Goal: Task Accomplishment & Management: Use online tool/utility

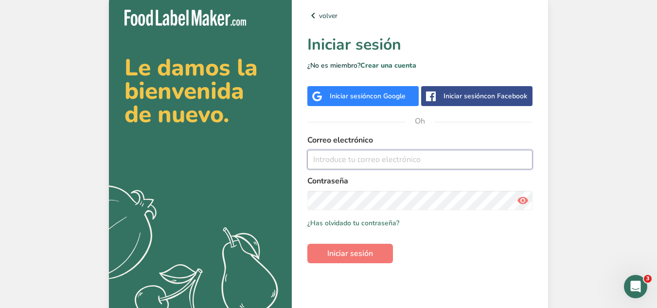
click at [422, 163] on input "email" at bounding box center [420, 159] width 225 height 19
type input "S"
type input "[PERSON_NAME][EMAIL_ADDRESS][PERSON_NAME][DOMAIN_NAME]"
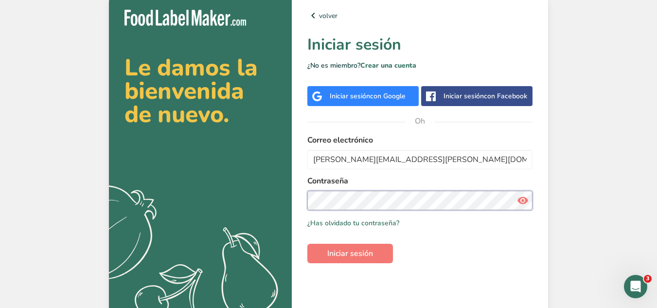
click at [308, 244] on button "Iniciar sesión" at bounding box center [351, 253] width 86 height 19
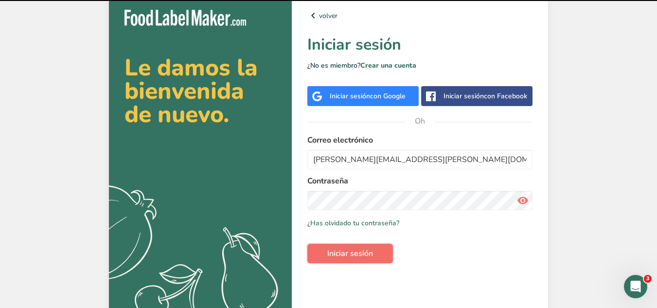
click at [344, 247] on button "Iniciar sesión" at bounding box center [351, 253] width 86 height 19
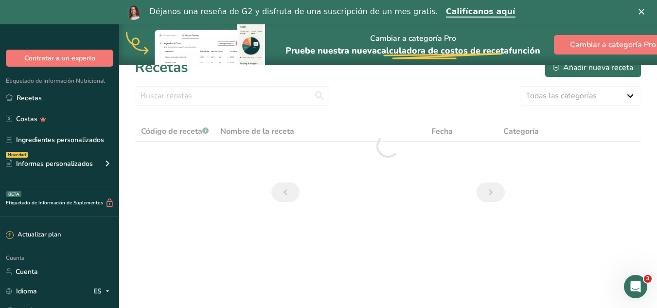
scroll to position [24, 0]
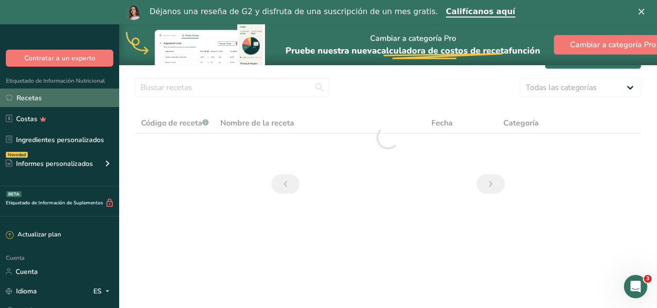
click at [34, 100] on font "Recetas" at bounding box center [29, 97] width 25 height 9
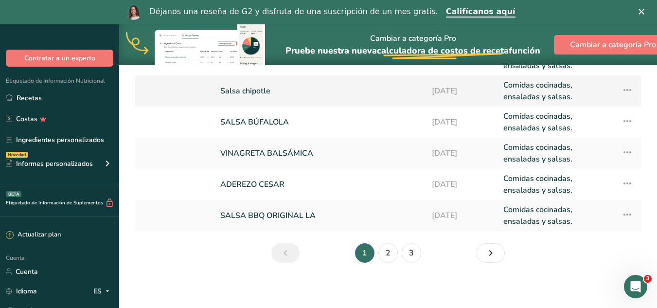
scroll to position [240, 0]
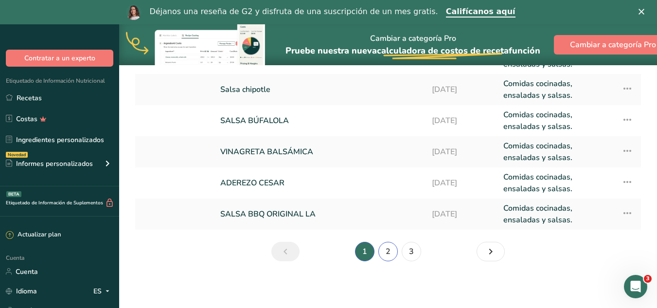
drag, startPoint x: 391, startPoint y: 250, endPoint x: 434, endPoint y: 278, distance: 51.6
click at [391, 250] on link "2" at bounding box center [388, 251] width 19 height 19
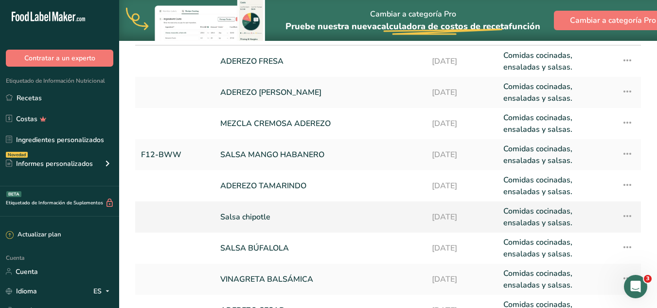
scroll to position [97, 0]
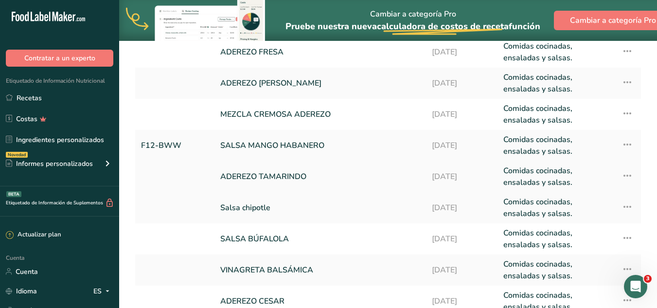
click at [305, 183] on link "ADEREZO TAMARINDO" at bounding box center [320, 176] width 200 height 23
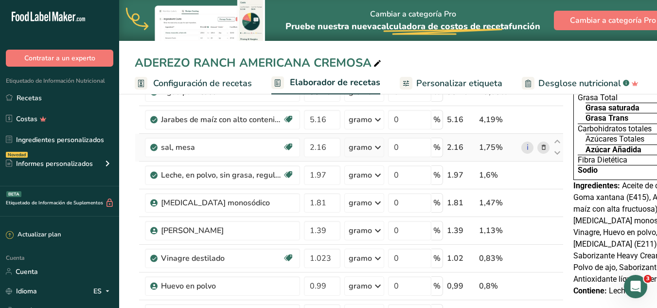
scroll to position [109, 0]
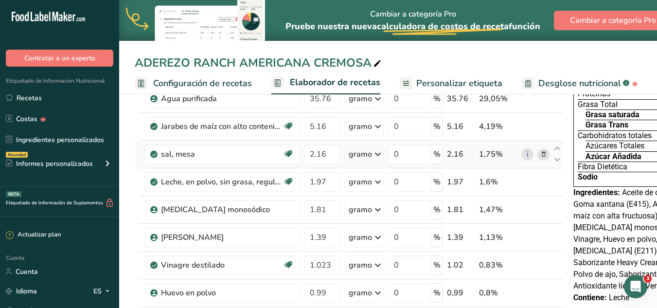
click at [199, 84] on font "Configuración de recetas" at bounding box center [202, 83] width 99 height 12
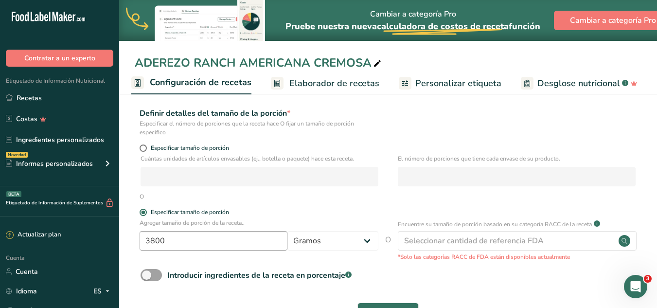
scroll to position [145, 0]
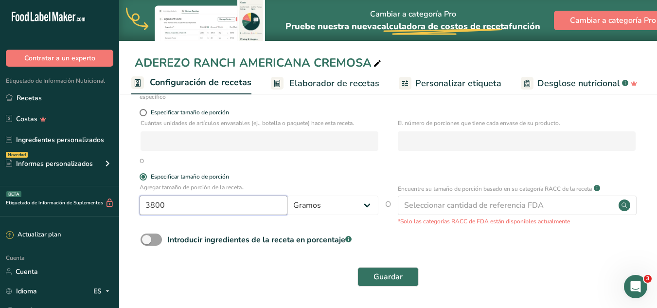
click at [224, 200] on input "3800" at bounding box center [214, 205] width 148 height 19
type input "3"
type input "4000"
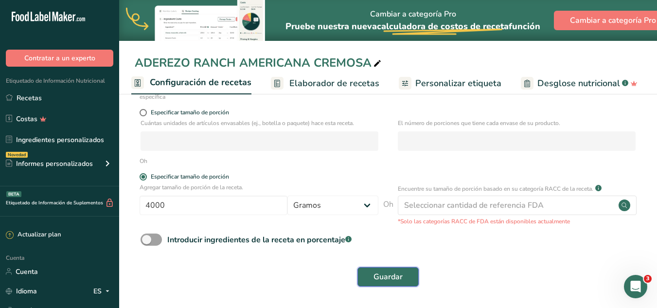
click at [399, 275] on font "Guardar" at bounding box center [388, 277] width 29 height 11
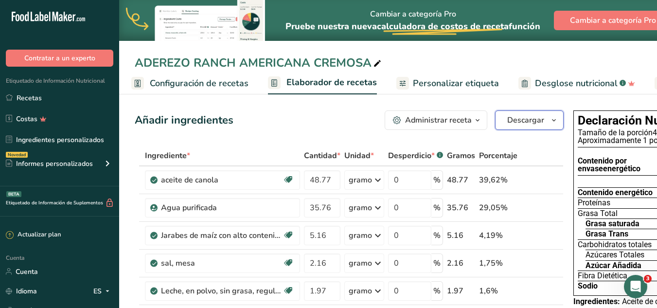
click at [553, 122] on span "button" at bounding box center [554, 120] width 12 height 12
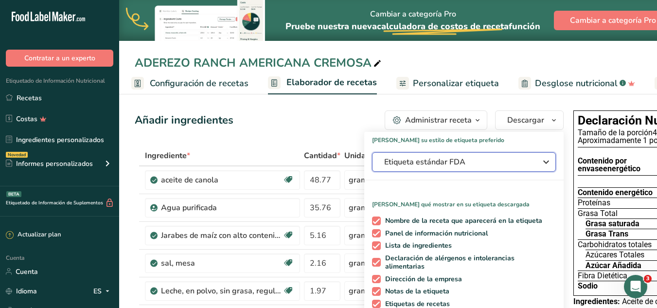
click at [517, 156] on button "Etiqueta estándar FDA" at bounding box center [464, 161] width 184 height 19
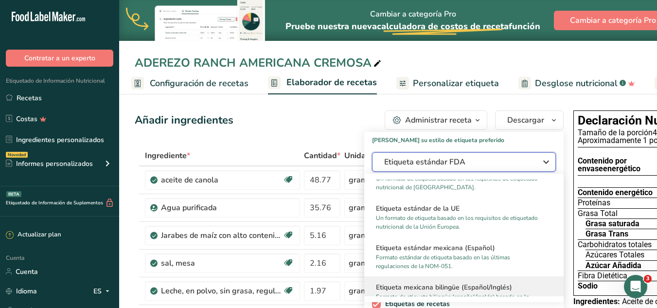
scroll to position [615, 0]
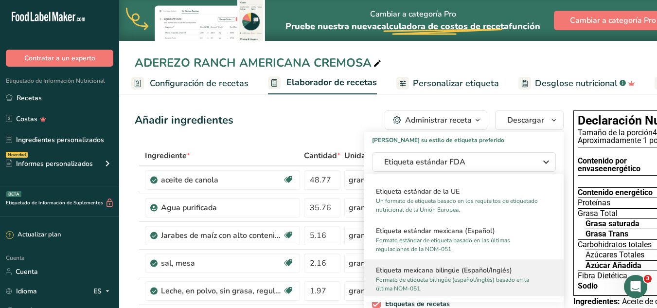
click at [488, 238] on font "Formato estándar de etiqueta basado en las últimas regulaciones de la NOM-051." at bounding box center [443, 245] width 134 height 17
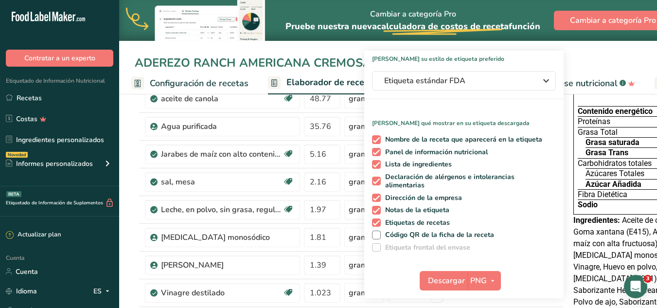
scroll to position [49, 0]
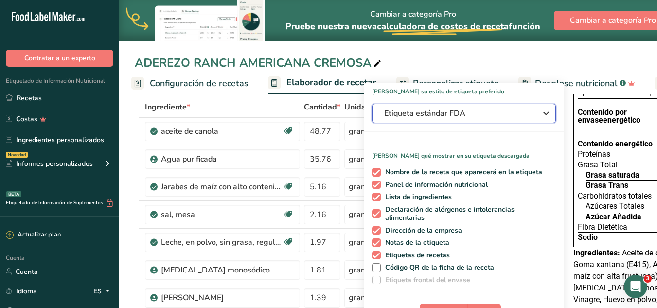
click at [542, 118] on icon "button" at bounding box center [547, 114] width 12 height 18
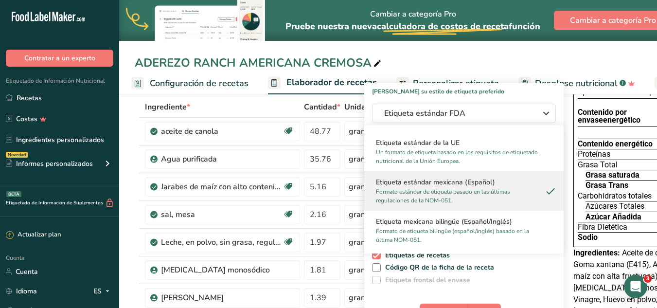
click at [513, 194] on p "Formato estándar de etiqueta basado en las últimas regulaciones de la NOM-051." at bounding box center [459, 196] width 167 height 18
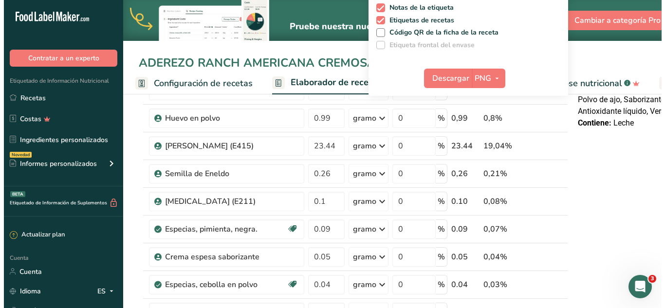
scroll to position [146, 0]
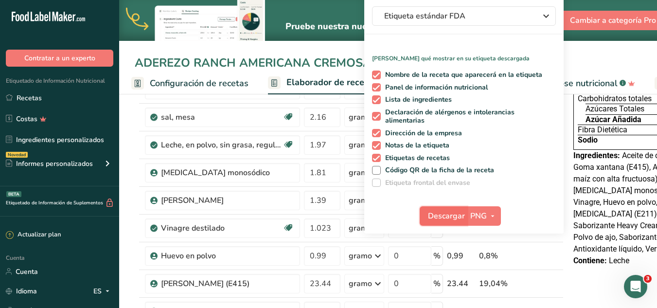
click at [456, 214] on font "Descargar" at bounding box center [446, 216] width 37 height 11
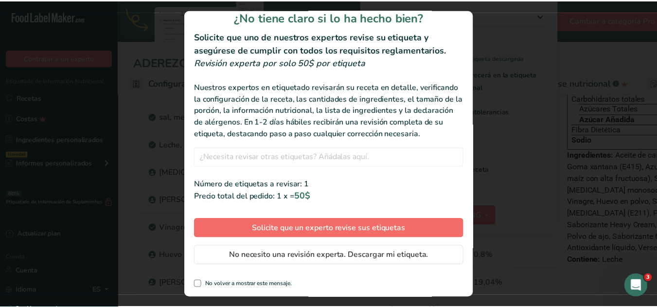
scroll to position [22, 0]
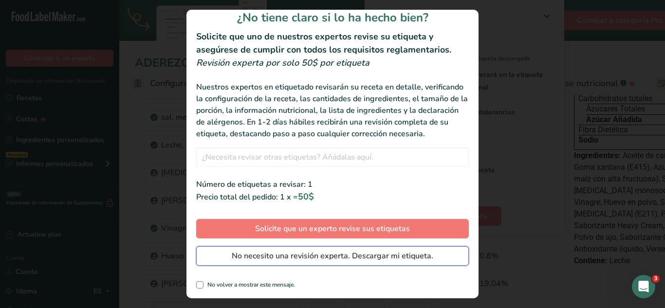
click at [368, 260] on font "No necesito una revisión experta. Descargar mi etiqueta." at bounding box center [332, 256] width 201 height 11
